Goal: Find contact information: Find contact information

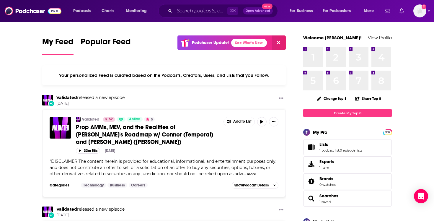
click at [420, 13] on img "Logged in as melrosepr" at bounding box center [419, 10] width 13 height 13
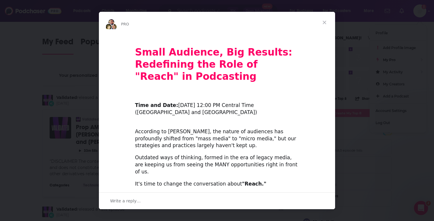
click at [324, 23] on span "Close" at bounding box center [324, 22] width 21 height 21
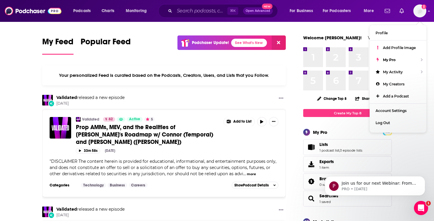
click at [199, 16] on div "⌘ K Open Advanced New" at bounding box center [218, 11] width 120 height 14
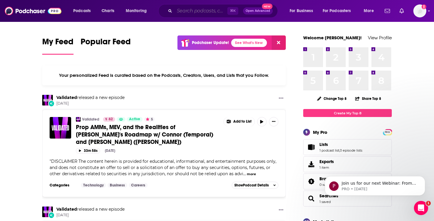
click at [198, 14] on input "Search podcasts, credits, & more..." at bounding box center [200, 10] width 53 height 9
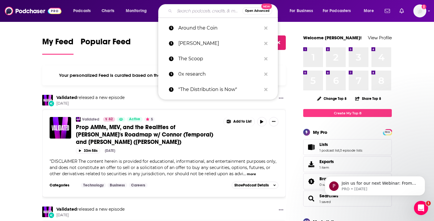
paste input "The Chopping Block"
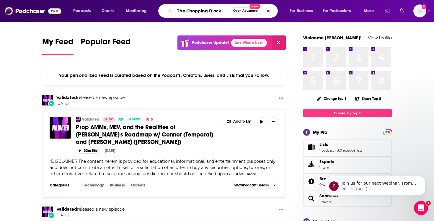
type input "The Chopping Block"
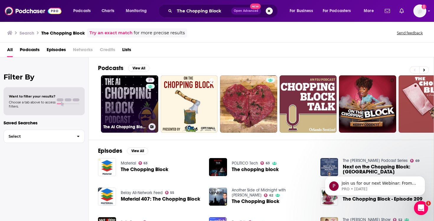
click at [125, 99] on link "21 The AI Chopping Block" at bounding box center [129, 103] width 57 height 57
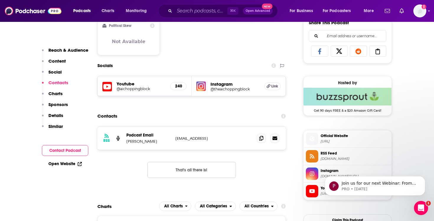
scroll to position [394, 0]
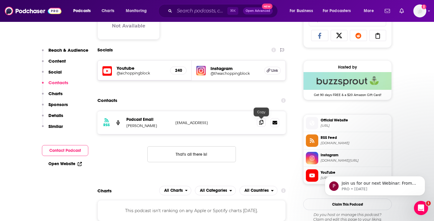
click at [262, 123] on icon at bounding box center [261, 122] width 4 height 5
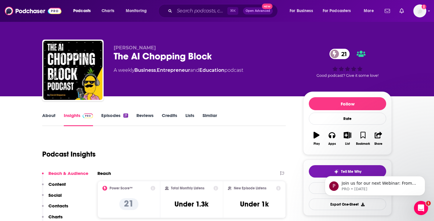
scroll to position [0, 0]
drag, startPoint x: 113, startPoint y: 48, endPoint x: 152, endPoint y: 47, distance: 39.0
click at [152, 47] on div "[PERSON_NAME] The AI Chopping Block 21 A weekly Business , Entrepreneur and Edu…" at bounding box center [217, 72] width 350 height 64
copy span "[PERSON_NAME]"
click at [56, 118] on div "About" at bounding box center [53, 119] width 22 height 14
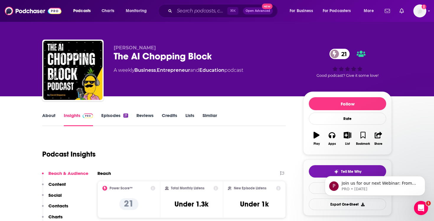
click at [54, 117] on link "About" at bounding box center [48, 119] width 13 height 14
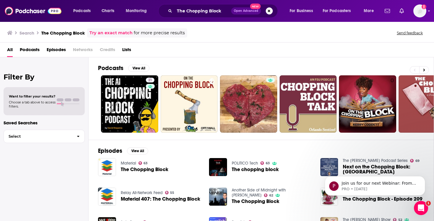
click at [112, 31] on link "Try an exact match" at bounding box center [110, 33] width 43 height 7
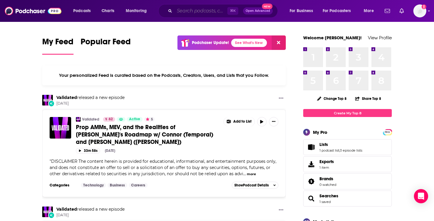
click at [204, 14] on input "Search podcasts, credits, & more..." at bounding box center [200, 10] width 53 height 9
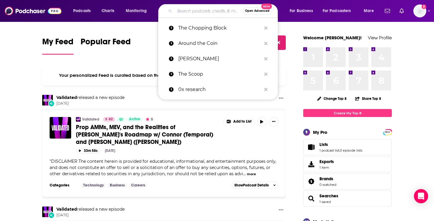
paste input "Blockspace Media"
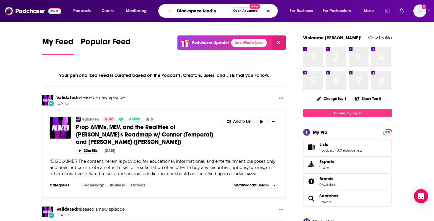
type input "Blockspace Media"
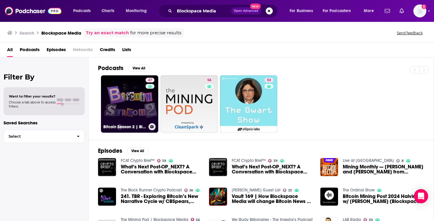
click at [129, 87] on link "47 Bitcoin Season 2 | Blockspace Media" at bounding box center [129, 103] width 57 height 57
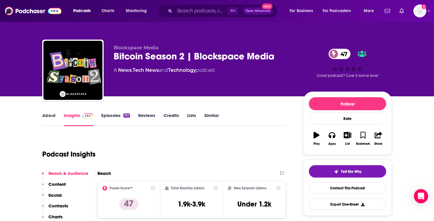
click at [109, 118] on link "Episodes 152" at bounding box center [115, 119] width 29 height 14
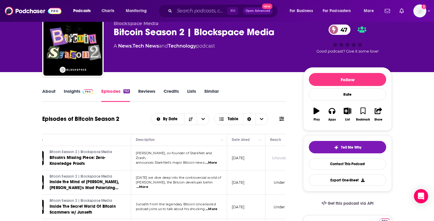
scroll to position [22, 0]
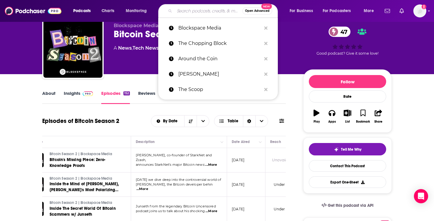
click at [199, 13] on input "Search podcasts, credits, & more..." at bounding box center [208, 10] width 68 height 9
paste input "Empire"
type input "Empire"
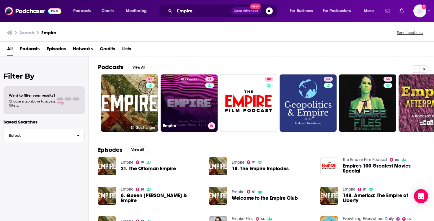
click at [197, 98] on link "71 Empire" at bounding box center [189, 102] width 57 height 57
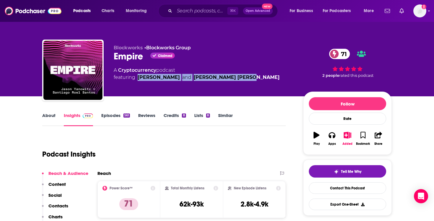
drag, startPoint x: 138, startPoint y: 77, endPoint x: 247, endPoint y: 77, distance: 108.9
click at [247, 77] on div "A Cryptocurrency podcast featuring Jason Yanowitz and Santiago Roel Santos" at bounding box center [204, 74] width 180 height 14
copy span "Jason Yanowitz and Santiago Roel Santos"
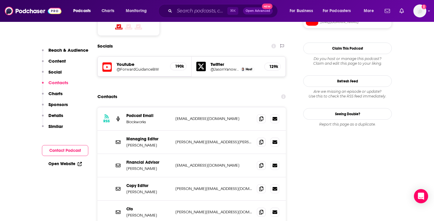
scroll to position [508, 0]
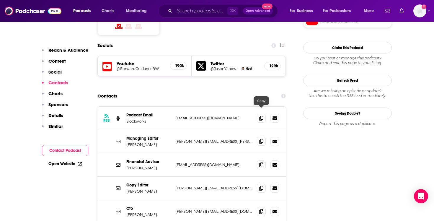
click at [259, 139] on icon at bounding box center [261, 141] width 4 height 5
click at [207, 12] on input "Search podcasts, credits, & more..." at bounding box center [200, 10] width 53 height 9
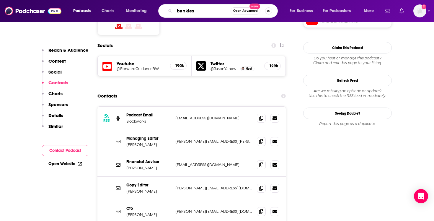
type input "bankless"
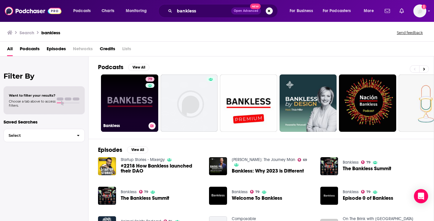
click at [136, 94] on link "79 Bankless" at bounding box center [129, 102] width 57 height 57
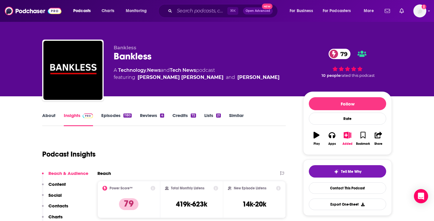
drag, startPoint x: 136, startPoint y: 77, endPoint x: 241, endPoint y: 74, distance: 104.6
click at [241, 74] on div "A Technology , News and Tech News podcast featuring Ryan Sean Adams and David H…" at bounding box center [204, 74] width 180 height 14
copy span "Ryan Sean Adams and David Hoffman"
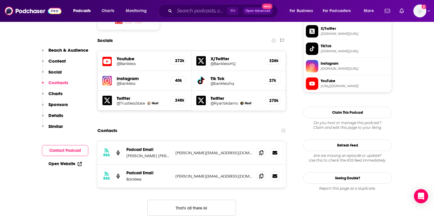
scroll to position [514, 0]
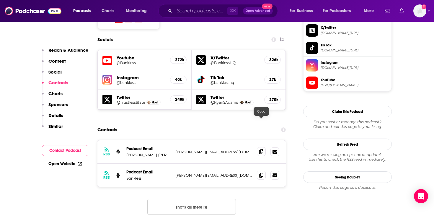
click at [259, 147] on span at bounding box center [261, 151] width 9 height 9
click at [195, 10] on input "Search podcasts, credits, & more..." at bounding box center [200, 10] width 53 height 9
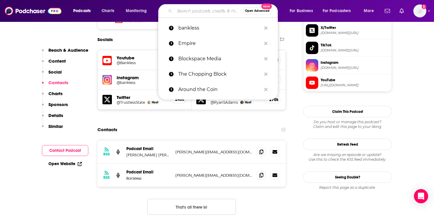
paste input "London Fintech Podcast"
type input "London Fintech Podcast"
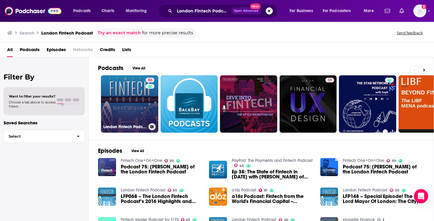
click at [125, 89] on link "50 London Fintech Podcast" at bounding box center [129, 103] width 57 height 57
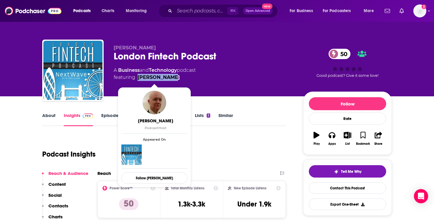
drag, startPoint x: 177, startPoint y: 77, endPoint x: 139, endPoint y: 79, distance: 37.2
click at [139, 79] on span "featuring Mike Baliman" at bounding box center [155, 77] width 82 height 7
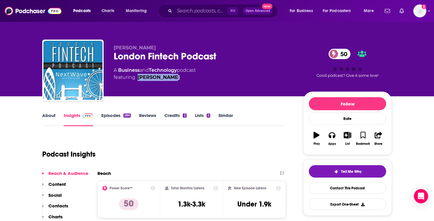
copy link "Mike Baliman"
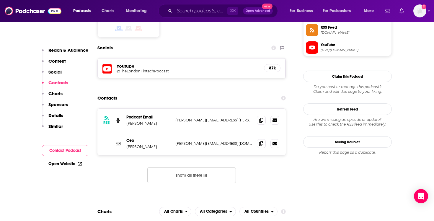
scroll to position [496, 0]
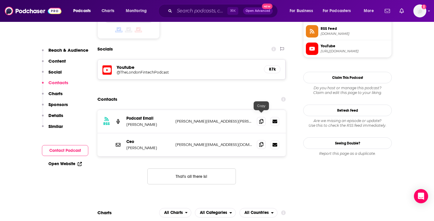
click at [261, 140] on span at bounding box center [261, 144] width 9 height 9
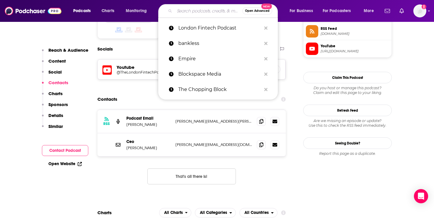
click at [202, 9] on input "Search podcasts, credits, & more..." at bounding box center [208, 10] width 68 height 9
paste input "Bank On It"
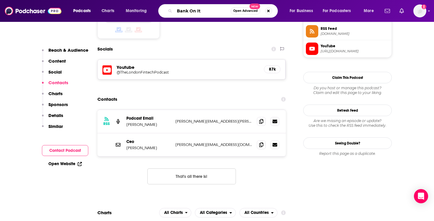
type input "Bank On It"
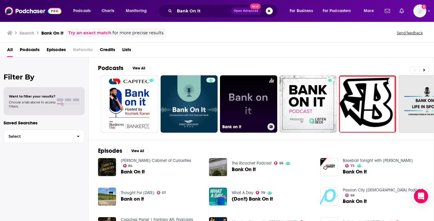
click at [249, 91] on link "Bank on it" at bounding box center [248, 103] width 57 height 57
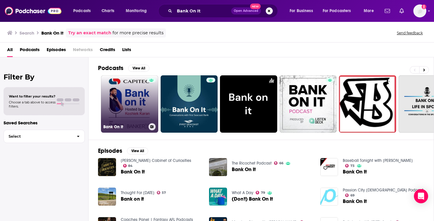
click at [130, 108] on link "Bank On It" at bounding box center [129, 103] width 57 height 57
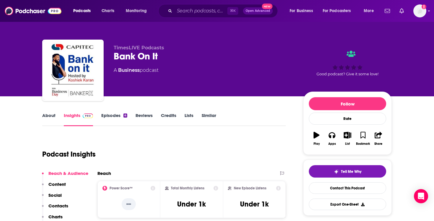
click at [108, 121] on link "Episodes 4" at bounding box center [114, 119] width 26 height 14
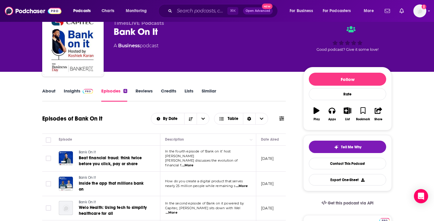
scroll to position [27, 0]
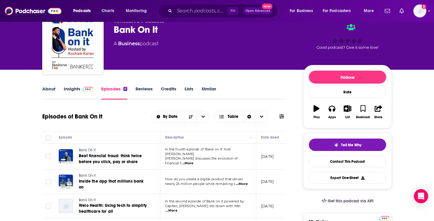
click at [74, 90] on link "Insights" at bounding box center [78, 93] width 29 height 14
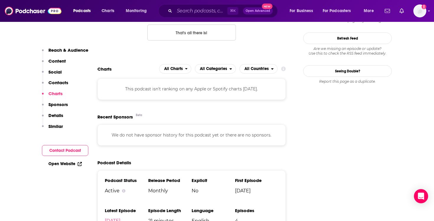
scroll to position [411, 0]
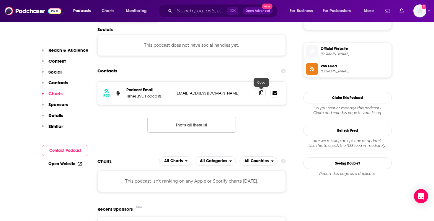
click at [263, 96] on span at bounding box center [261, 92] width 9 height 9
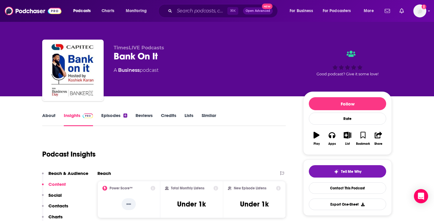
scroll to position [0, 0]
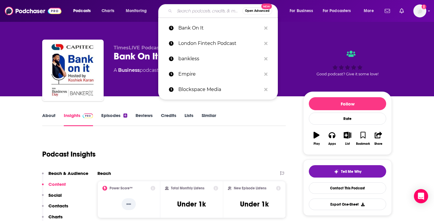
click at [208, 12] on input "Search podcasts, credits, & more..." at bounding box center [208, 10] width 68 height 9
paste input "What the Fintech?"
type input "What the Fintech?"
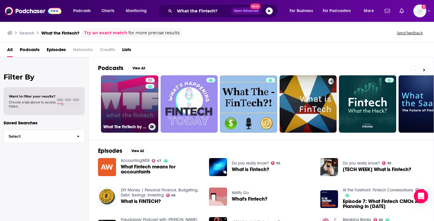
click at [146, 102] on div "22" at bounding box center [151, 100] width 10 height 45
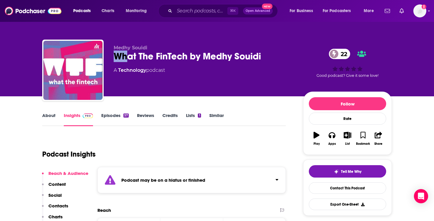
drag, startPoint x: 112, startPoint y: 56, endPoint x: 128, endPoint y: 56, distance: 15.6
click at [128, 56] on div "Medhy Souidi What The FinTech by Medhy Souidi 22 A Technology podcast 22 Good p…" at bounding box center [217, 72] width 350 height 64
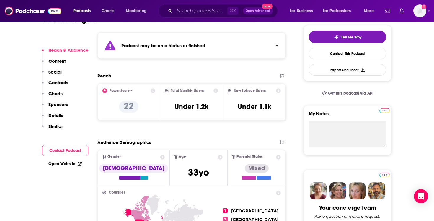
scroll to position [82, 0]
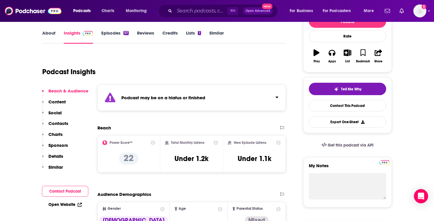
click at [116, 34] on link "Episodes 57" at bounding box center [114, 37] width 27 height 14
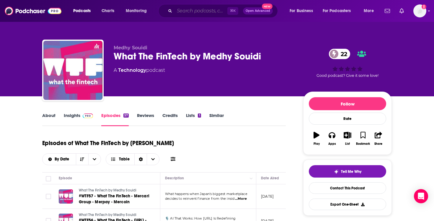
click at [195, 14] on input "Search podcasts, credits, & more..." at bounding box center [200, 10] width 53 height 9
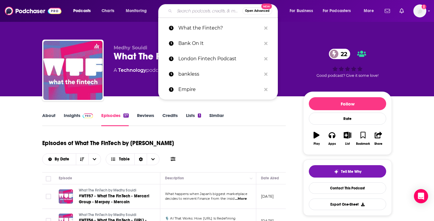
paste input "Voice of Fintech"
type input "Voice of Fintech"
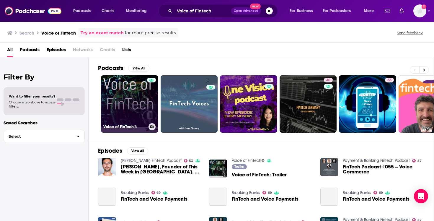
click at [129, 104] on link "Voice of FinTech®" at bounding box center [129, 103] width 57 height 57
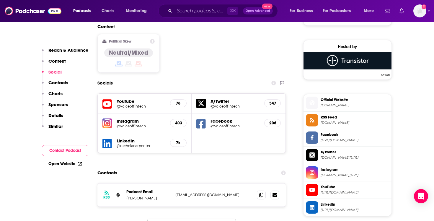
scroll to position [462, 0]
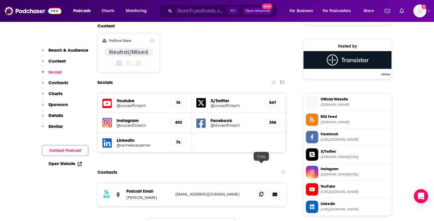
click at [258, 190] on span at bounding box center [261, 194] width 9 height 9
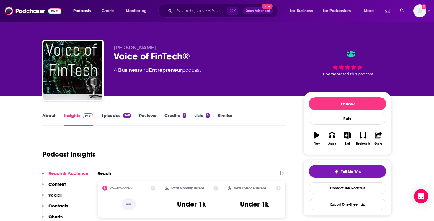
scroll to position [0, 0]
drag, startPoint x: 144, startPoint y: 48, endPoint x: 113, endPoint y: 50, distance: 31.6
click at [113, 50] on div "Rudolf Falat Voice of FinTech® A Business and Entrepreneur podcast 1 person rat…" at bounding box center [217, 72] width 350 height 64
copy span "Rudolf Falat"
click at [149, 0] on div "Podcasts Charts Monitoring ⌘ K Open Advanced New For Business For Podcasters Mo…" at bounding box center [217, 11] width 434 height 22
